Goal: Information Seeking & Learning: Learn about a topic

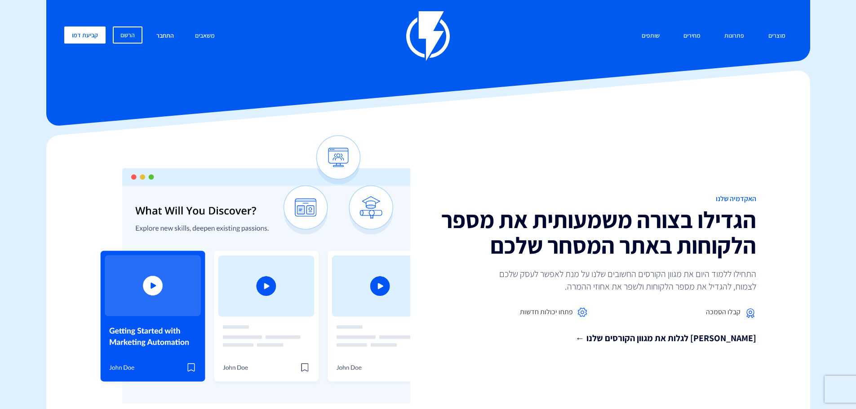
click at [170, 34] on link "התחבר" at bounding box center [165, 36] width 31 height 19
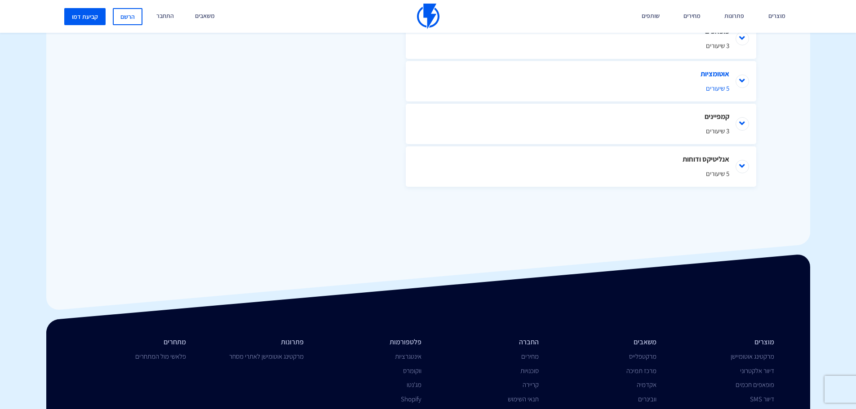
scroll to position [619, 0]
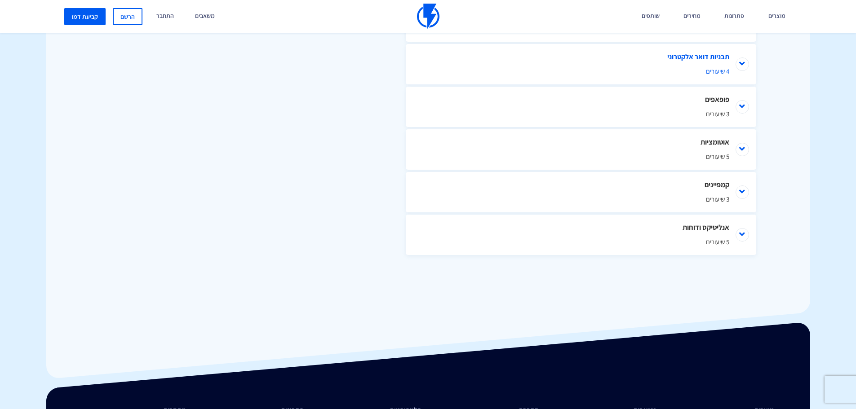
click at [699, 70] on span "4 שיעורים" at bounding box center [581, 70] width 297 height 9
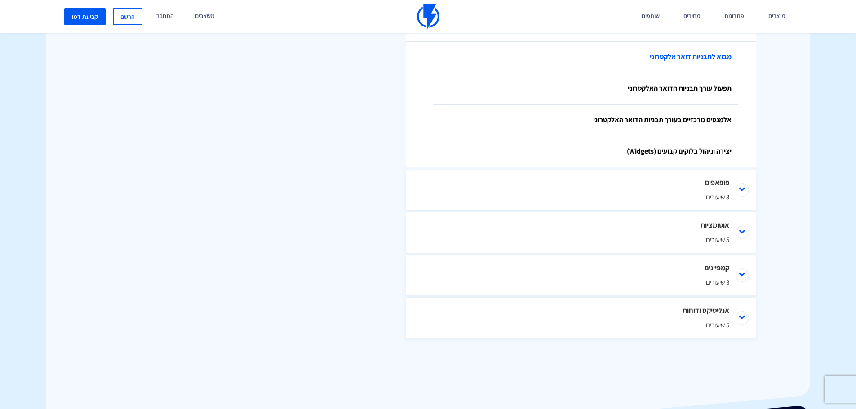
scroll to position [610, 0]
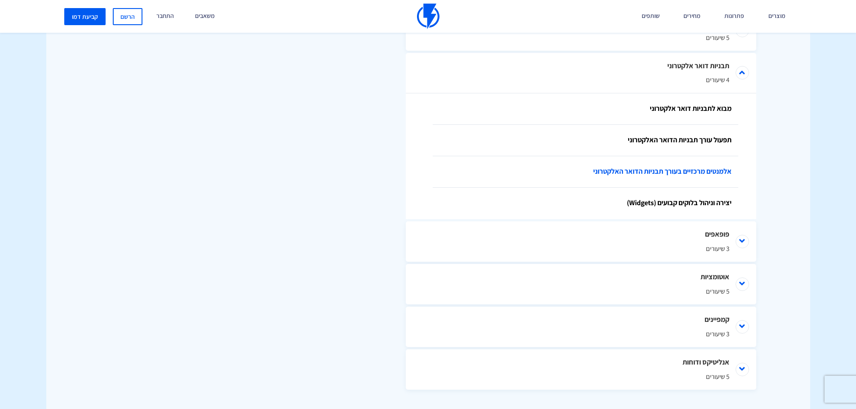
click at [711, 174] on link "אלמנטים מרכזיים בעורך תבניות הדואר האלקטרוני" at bounding box center [586, 171] width 306 height 31
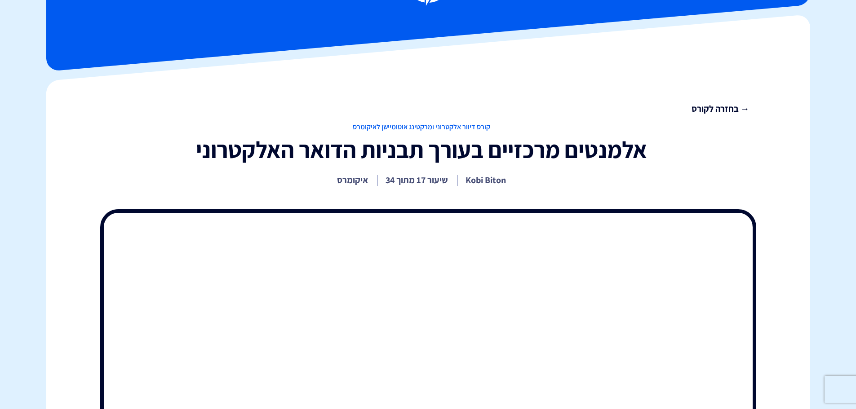
scroll to position [48, 0]
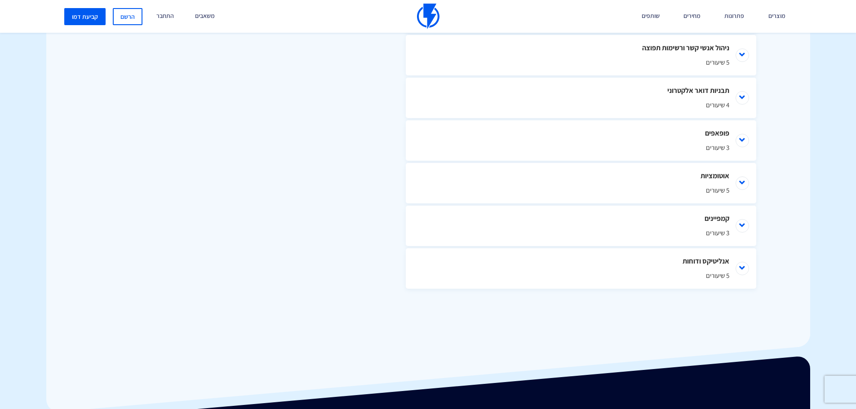
scroll to position [430, 0]
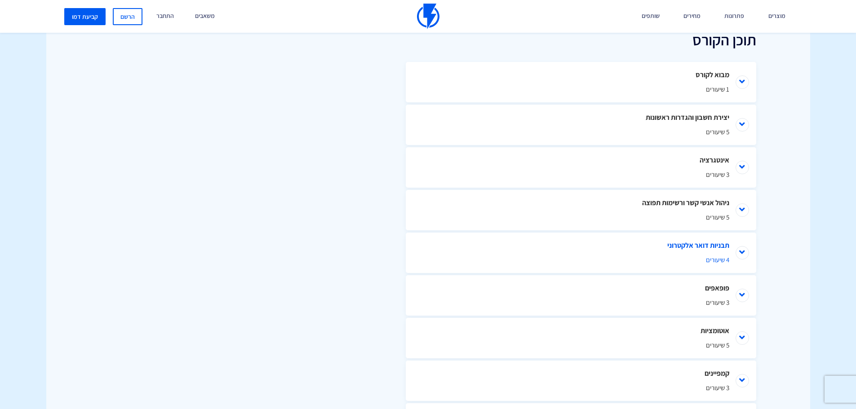
click at [709, 254] on li "תבניות דואר אלקטרוני 4 שיעורים" at bounding box center [581, 253] width 350 height 40
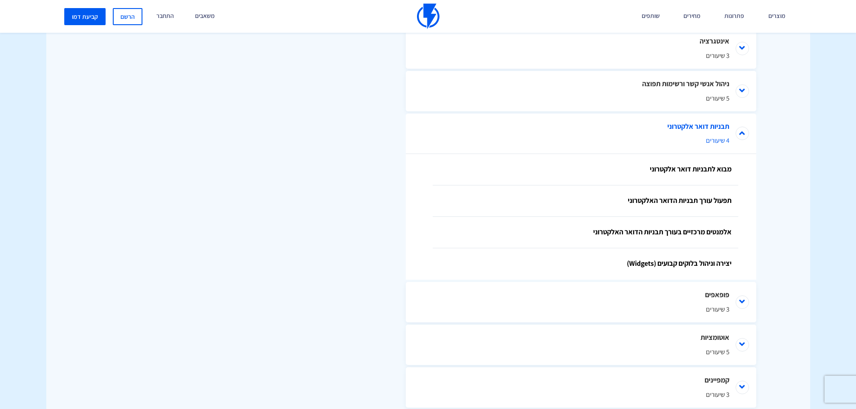
scroll to position [556, 0]
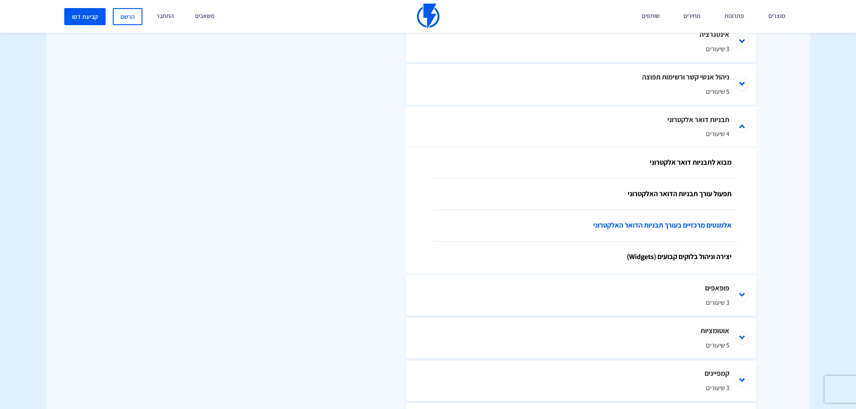
click at [728, 223] on link "אלמנטים מרכזיים בעורך תבניות הדואר האלקטרוני" at bounding box center [586, 225] width 306 height 31
click at [713, 226] on link "אלמנטים מרכזיים בעורך תבניות הדואר האלקטרוני" at bounding box center [586, 225] width 306 height 31
click at [676, 255] on link "יצירה וניהול בלוקים קבועים (Widgets)" at bounding box center [586, 257] width 306 height 31
